Goal: Information Seeking & Learning: Learn about a topic

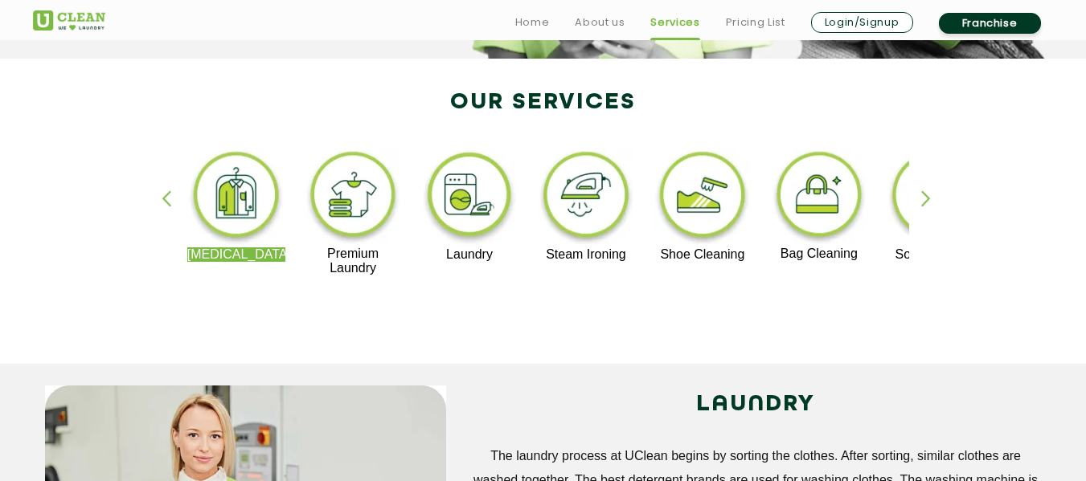
scroll to position [321, 0]
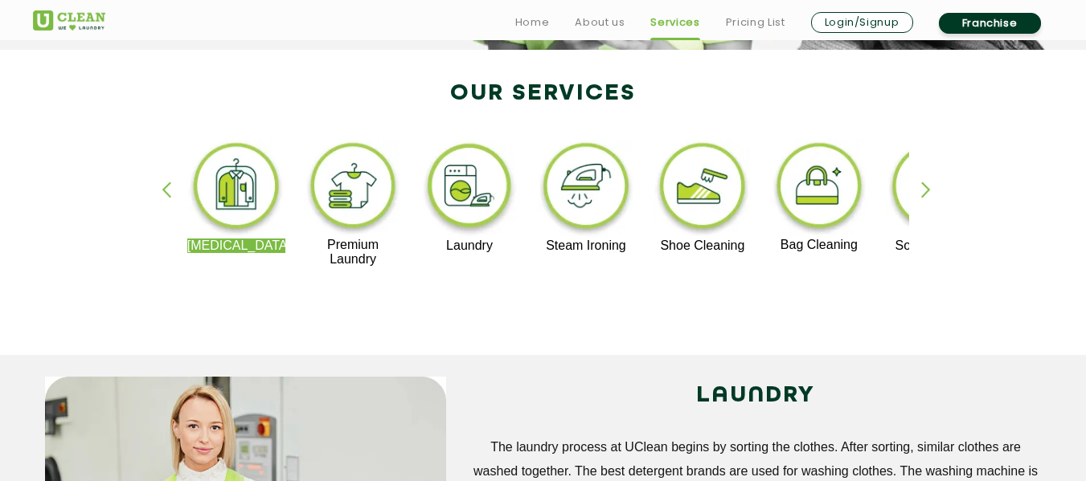
click at [927, 190] on div "button" at bounding box center [933, 204] width 24 height 44
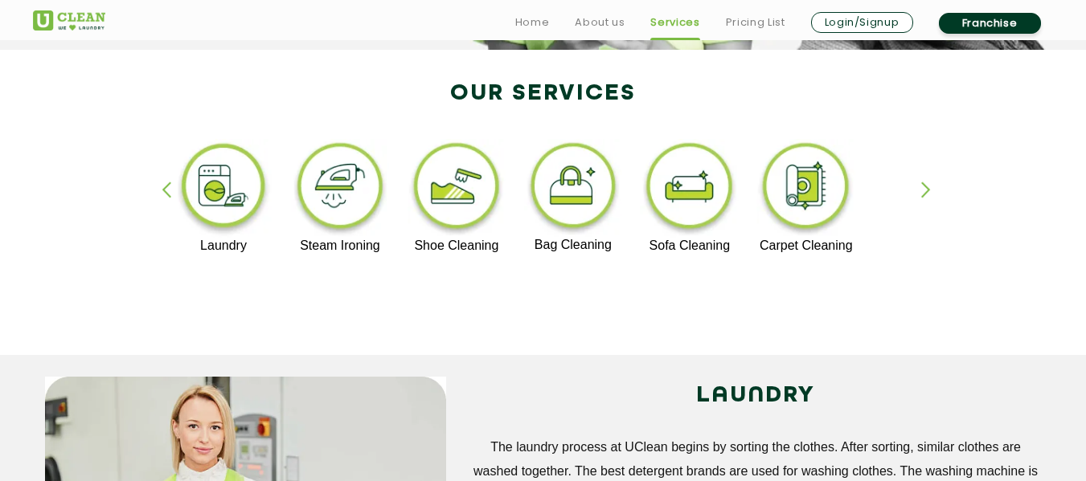
click at [163, 192] on div "button" at bounding box center [174, 204] width 24 height 44
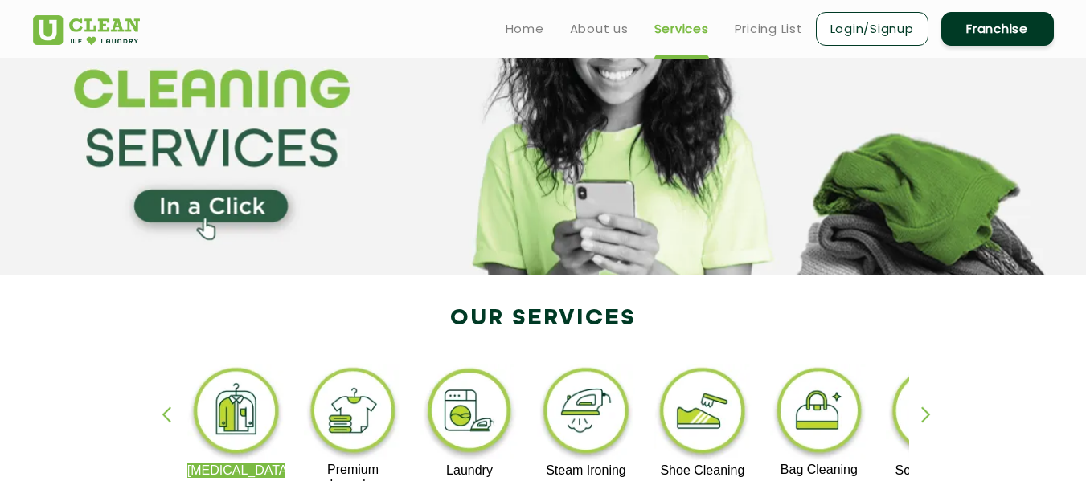
scroll to position [0, 0]
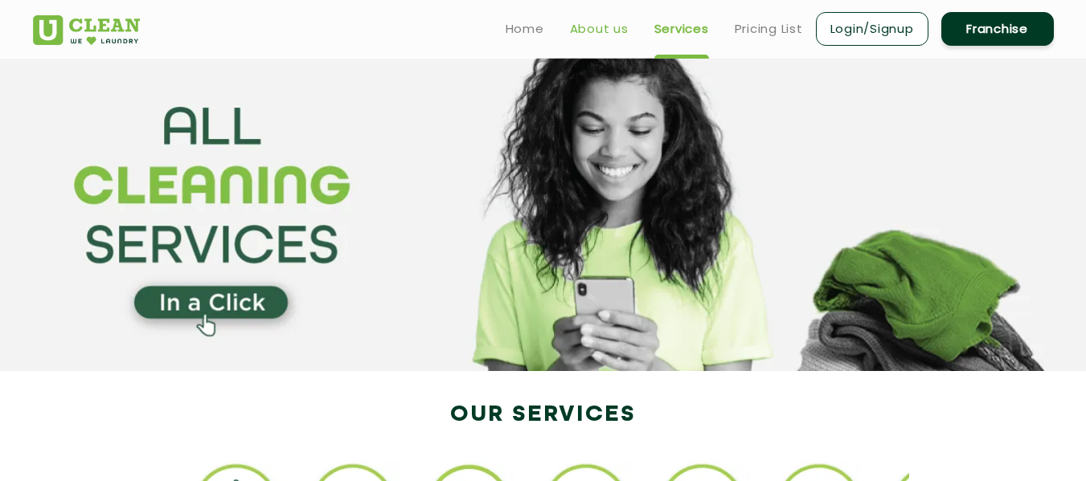
click at [576, 24] on link "About us" at bounding box center [599, 28] width 59 height 19
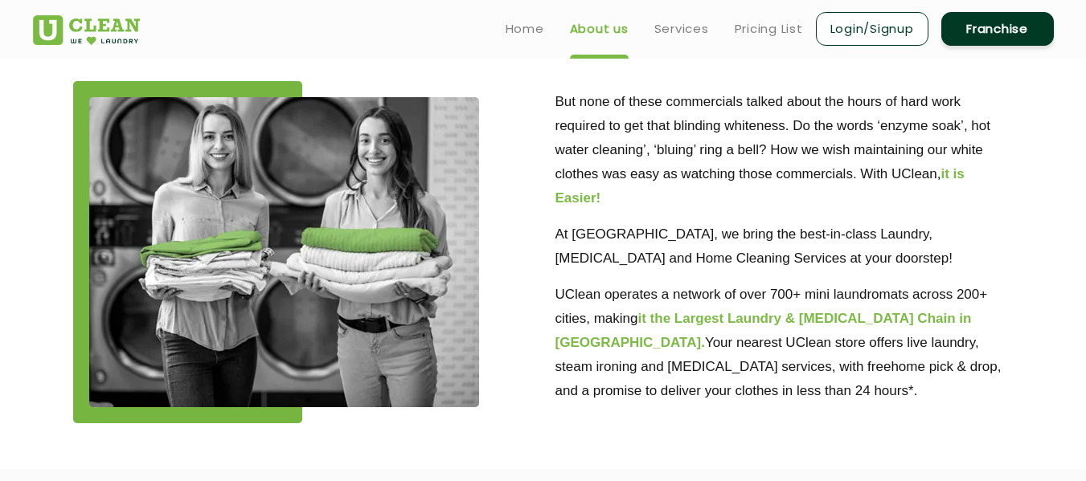
scroll to position [19, 0]
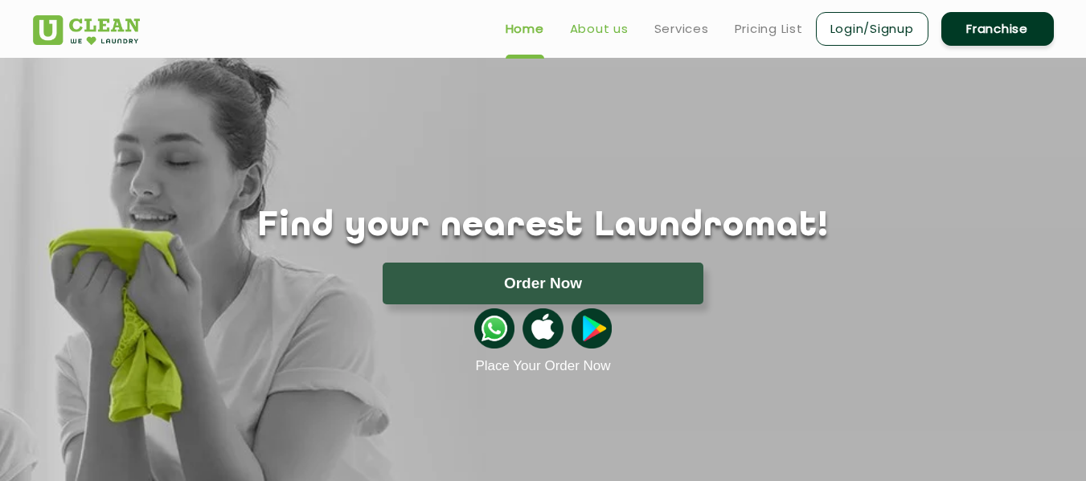
click at [604, 24] on link "About us" at bounding box center [599, 28] width 59 height 19
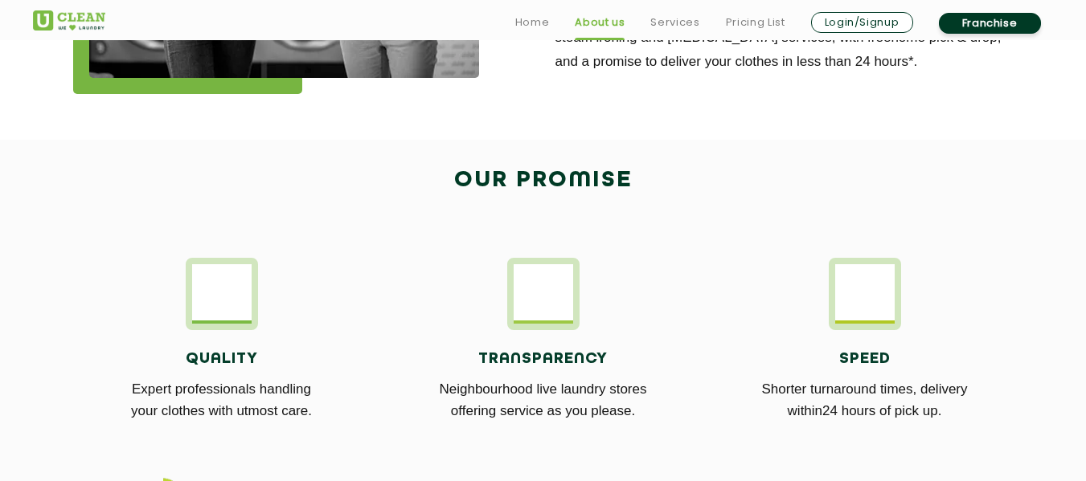
scroll to position [836, 0]
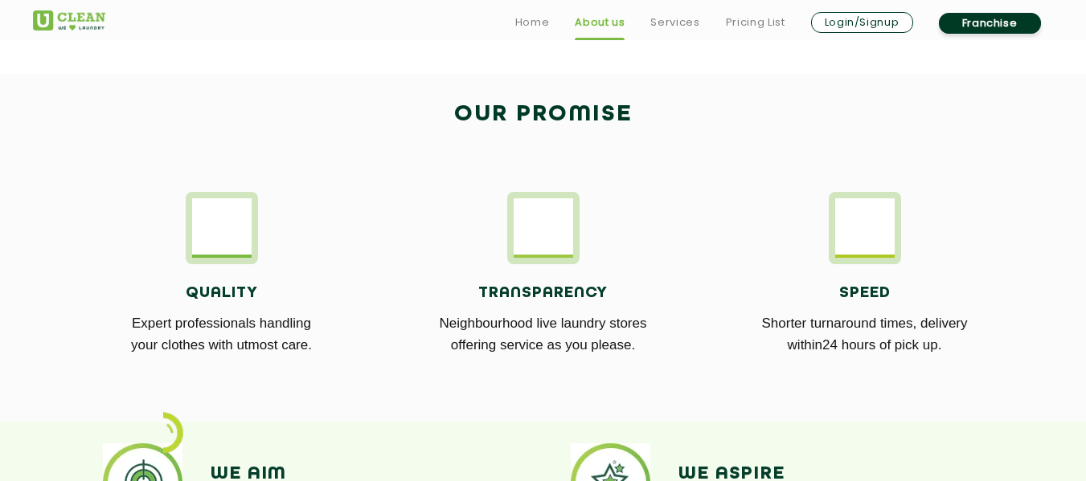
drag, startPoint x: 140, startPoint y: 170, endPoint x: 956, endPoint y: 347, distance: 835.5
click at [956, 347] on div "Quality Expert professionals handling your clothes with utmost care. Transparen…" at bounding box center [543, 284] width 1045 height 232
copy div "Quality Expert professionals handling your clothes with utmost care. Transparen…"
click at [338, 236] on div "Quality Expert professionals handling your clothes with utmost care." at bounding box center [221, 284] width 297 height 184
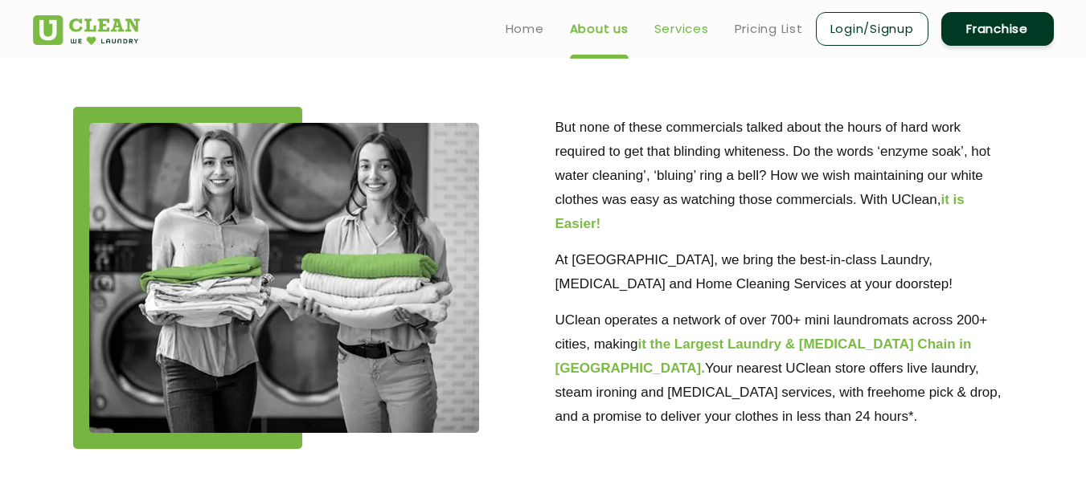
click at [689, 27] on link "Services" at bounding box center [681, 28] width 55 height 19
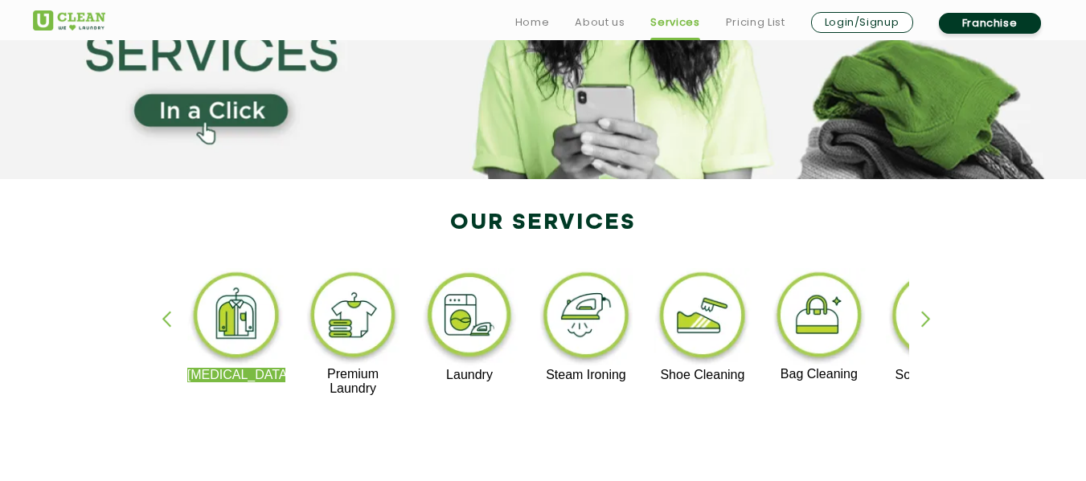
scroll to position [193, 0]
click at [368, 330] on img at bounding box center [353, 317] width 99 height 99
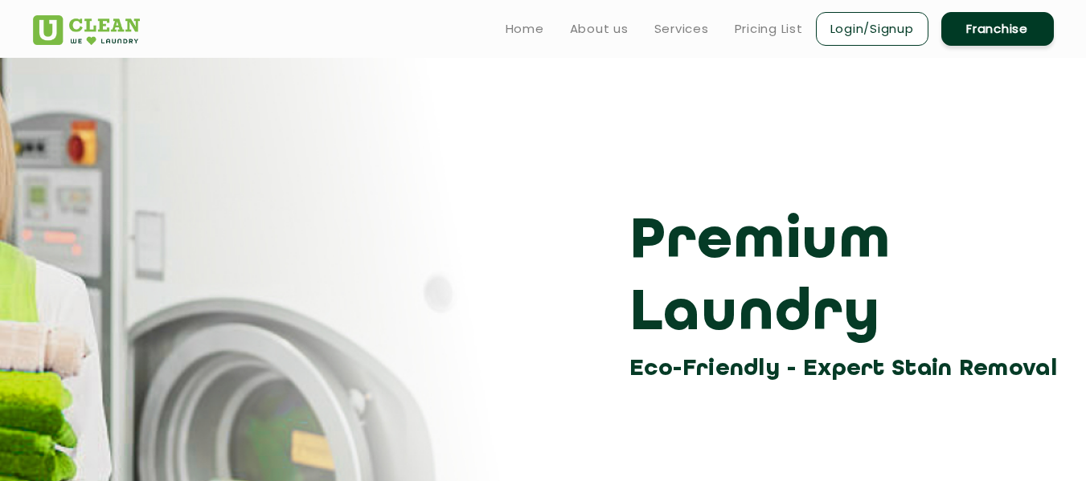
scroll to position [193, 0]
